Goal: Find contact information: Find contact information

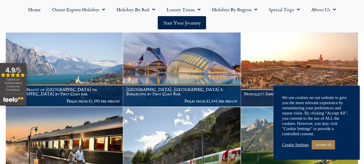
scroll to position [201, 0]
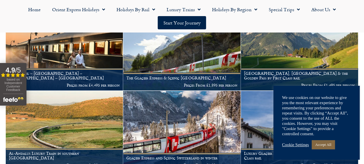
click at [328, 146] on link "Accept All" at bounding box center [322, 144] width 23 height 9
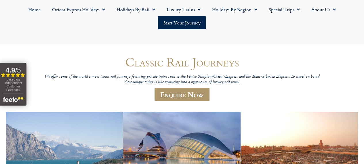
scroll to position [0, 0]
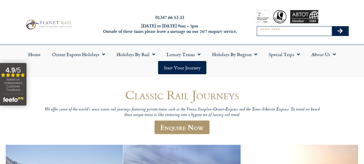
click at [280, 30] on input "Search" at bounding box center [294, 30] width 75 height 9
type input "*********"
click at [331, 26] on button "Search" at bounding box center [339, 30] width 17 height 9
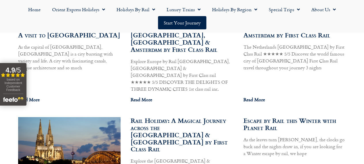
scroll to position [766, 0]
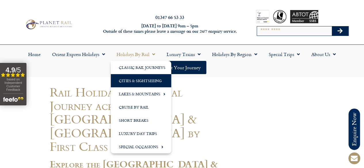
click at [136, 79] on link "Cities & Sightseeing" at bounding box center [141, 80] width 60 height 13
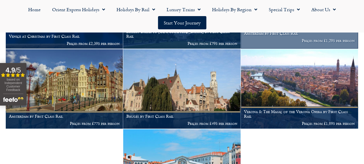
scroll to position [2020, 0]
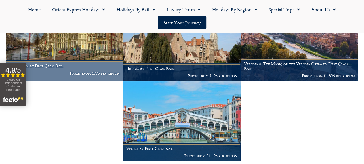
click at [68, 68] on h1 "Amsterdam by First Class Rail" at bounding box center [64, 66] width 111 height 5
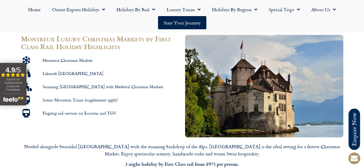
scroll to position [335, 0]
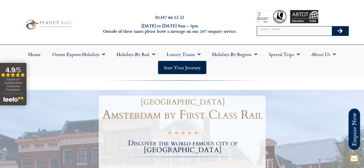
click at [226, 15] on h2 "01347 66 53 33" at bounding box center [169, 17] width 143 height 5
